Goal: Information Seeking & Learning: Learn about a topic

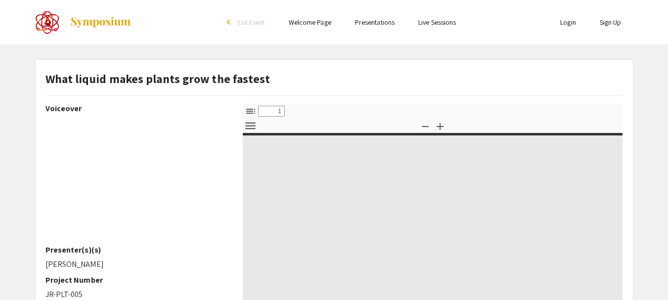
select select "custom"
type input "0"
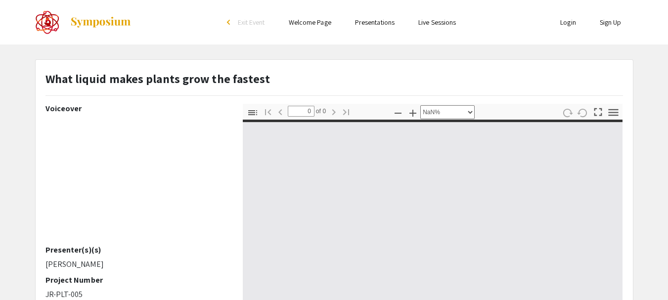
select select "auto"
type input "1"
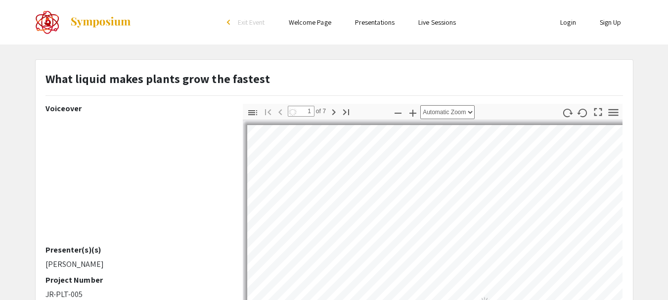
select select "auto"
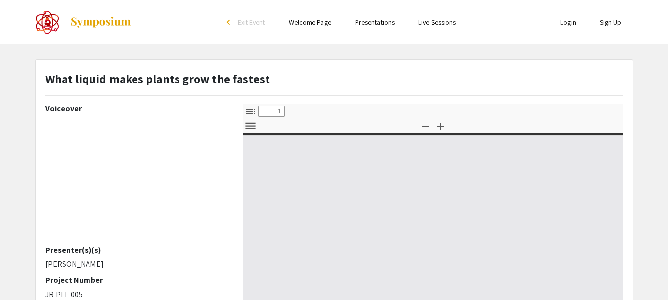
select select "custom"
type input "0"
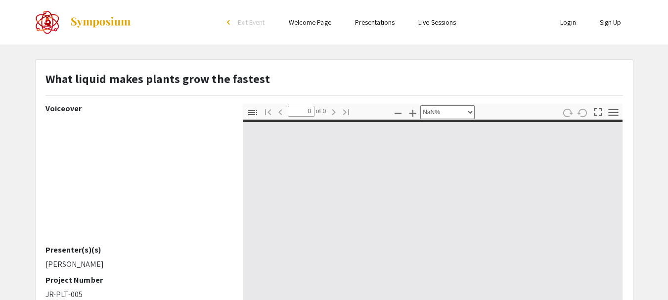
select select "auto"
type input "1"
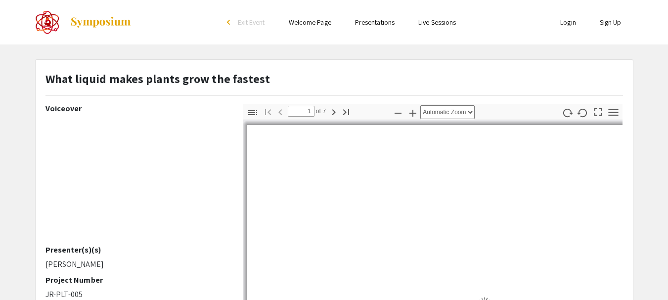
select select "auto"
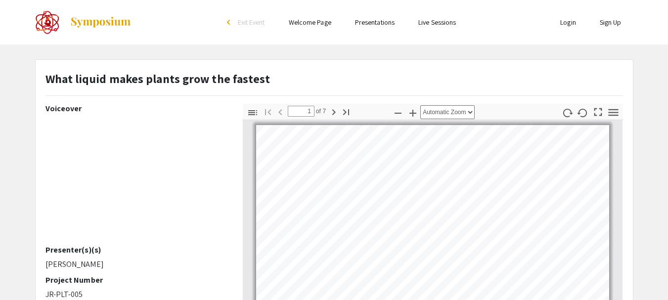
scroll to position [1, 0]
